Goal: Transaction & Acquisition: Purchase product/service

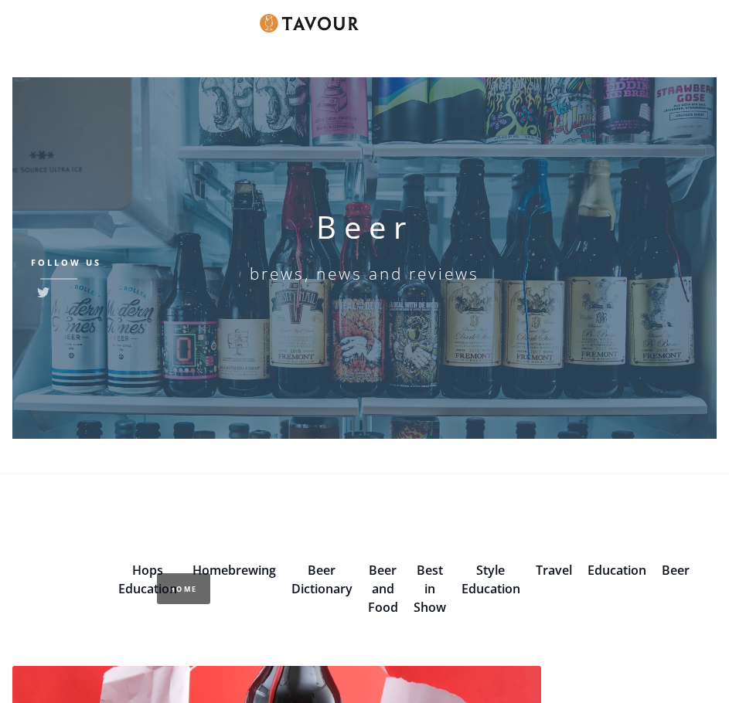
click at [312, 29] on img at bounding box center [309, 23] width 99 height 19
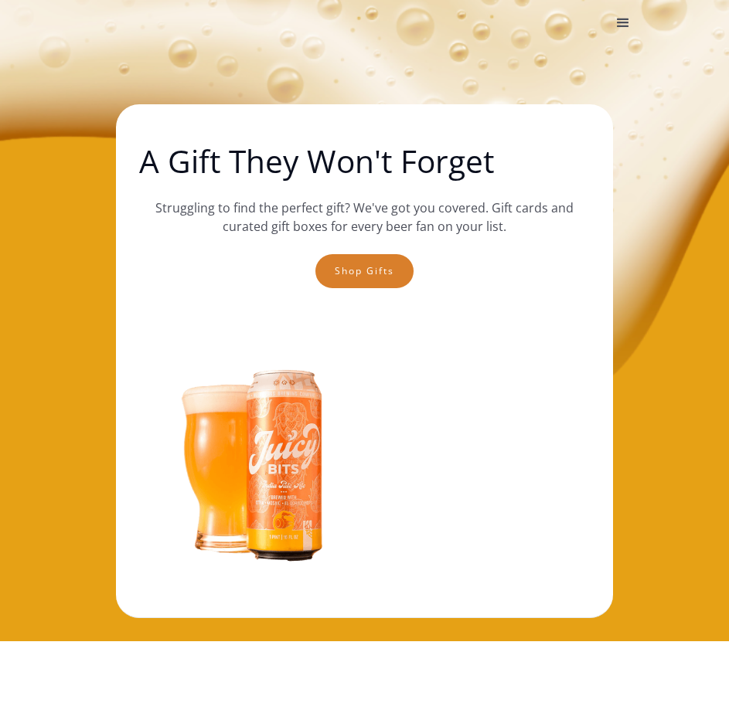
click at [631, 22] on div "menu" at bounding box center [623, 23] width 19 height 19
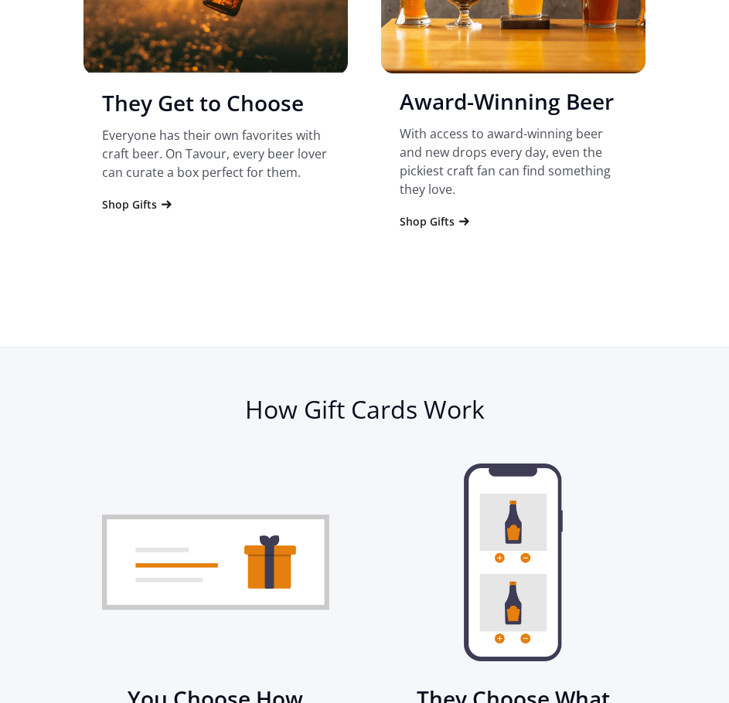
scroll to position [2319, 0]
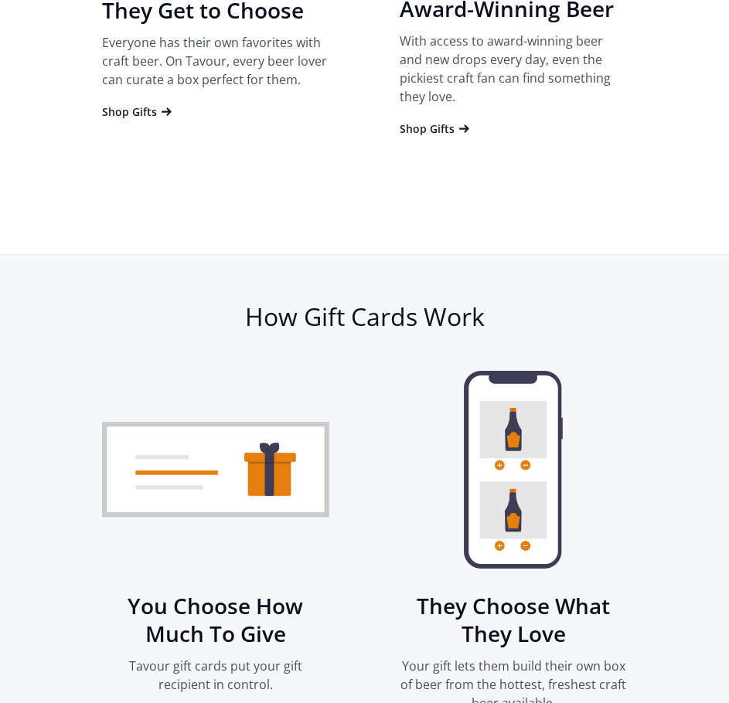
click at [446, 108] on div "Home Gifts Blog partner with us SIGN UP Careers" at bounding box center [364, 523] width 729 height 4400
click at [461, 124] on icon "2 of 4" at bounding box center [464, 128] width 10 height 9
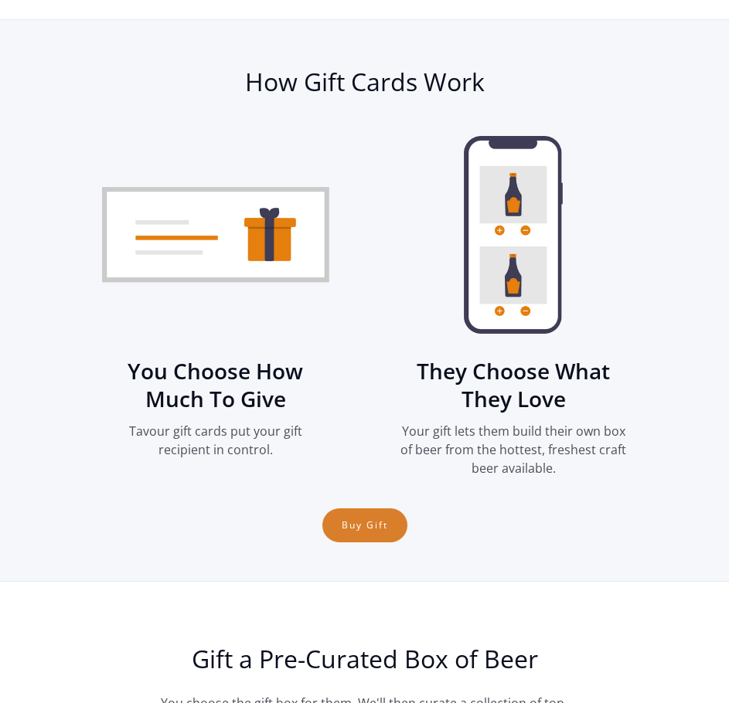
scroll to position [2555, 0]
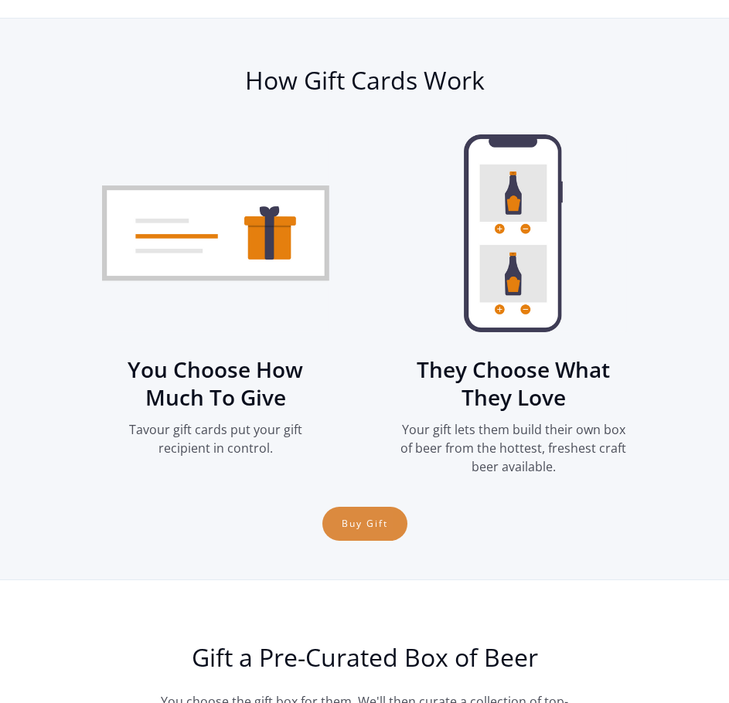
click at [380, 507] on link "Buy Gift" at bounding box center [364, 524] width 85 height 34
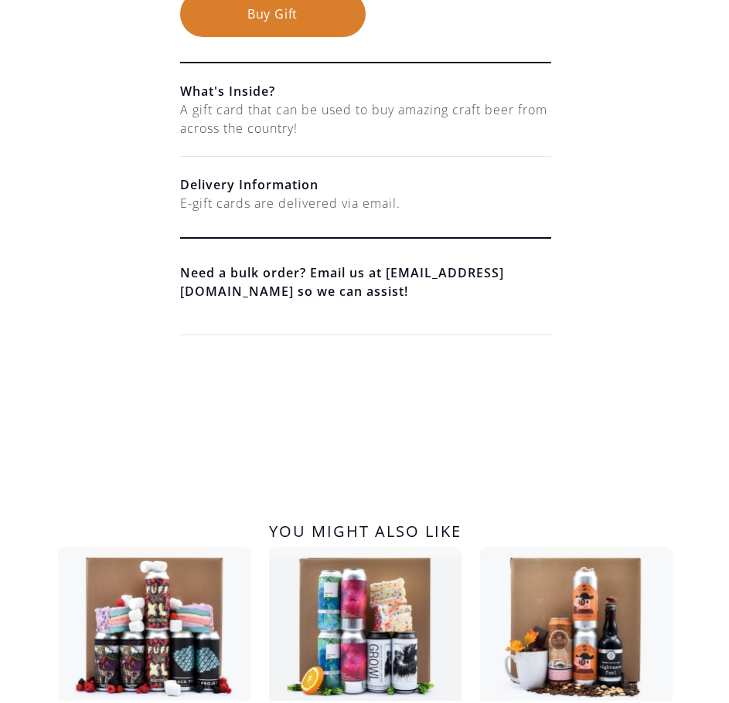
scroll to position [618, 0]
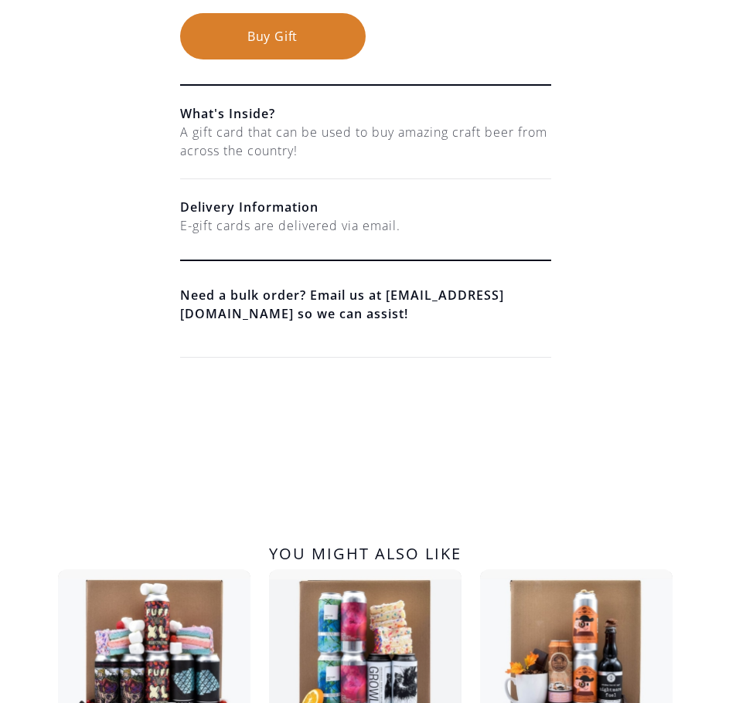
click at [278, 31] on button "Buy Gift" at bounding box center [273, 36] width 186 height 46
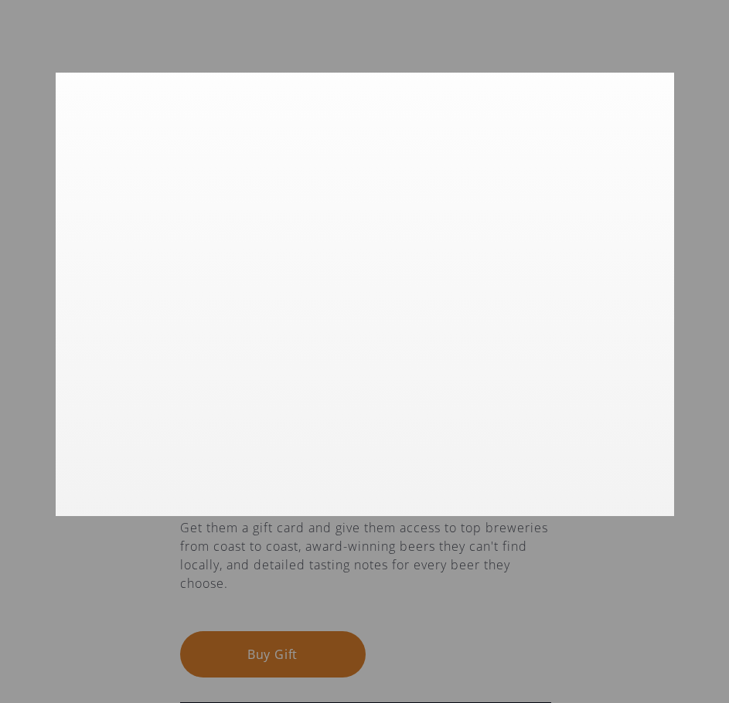
scroll to position [0, 0]
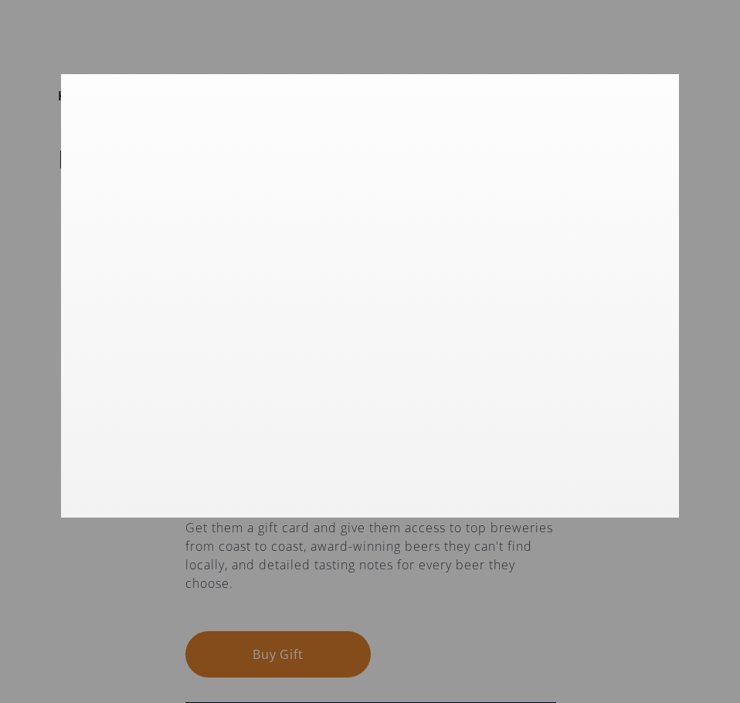
click at [495, 635] on div at bounding box center [370, 351] width 740 height 703
click at [353, 643] on div at bounding box center [370, 351] width 740 height 703
click at [510, 46] on div at bounding box center [370, 351] width 740 height 703
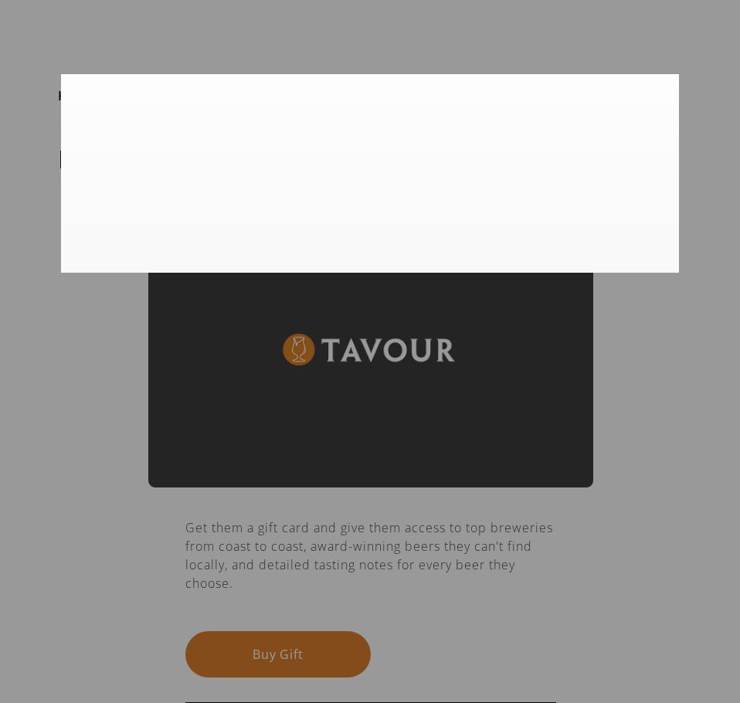
click at [487, 49] on div at bounding box center [370, 351] width 740 height 703
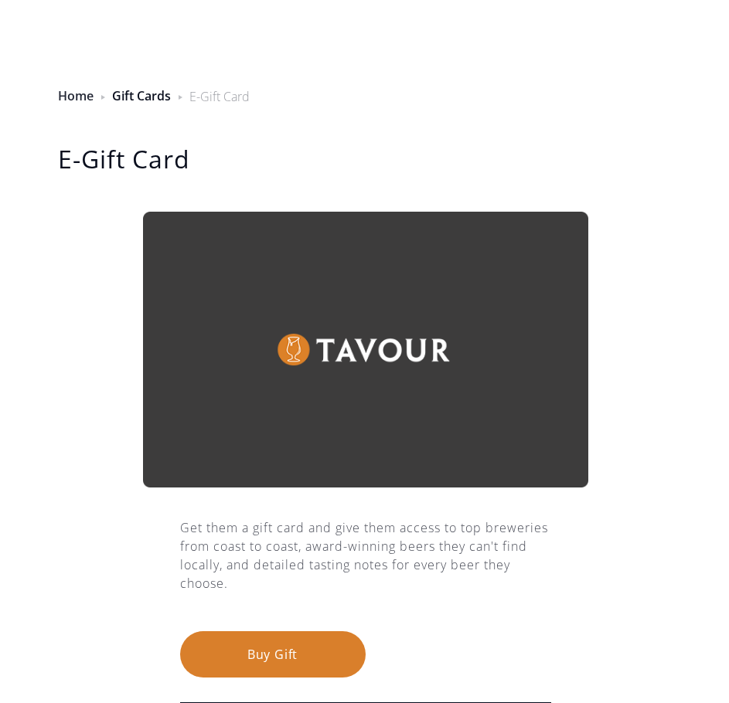
click at [77, 95] on link "Home" at bounding box center [76, 95] width 36 height 17
